Goal: Navigation & Orientation: Find specific page/section

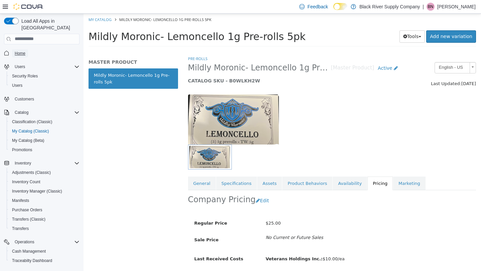
click at [22, 51] on span "Home" at bounding box center [20, 53] width 11 height 5
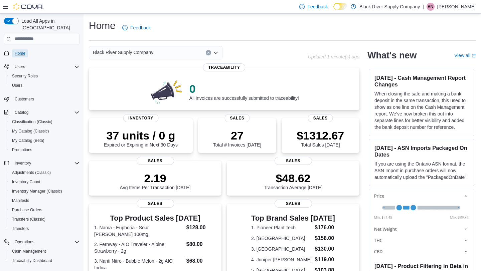
click at [22, 51] on span "Home" at bounding box center [20, 53] width 11 height 5
